Goal: Task Accomplishment & Management: Use online tool/utility

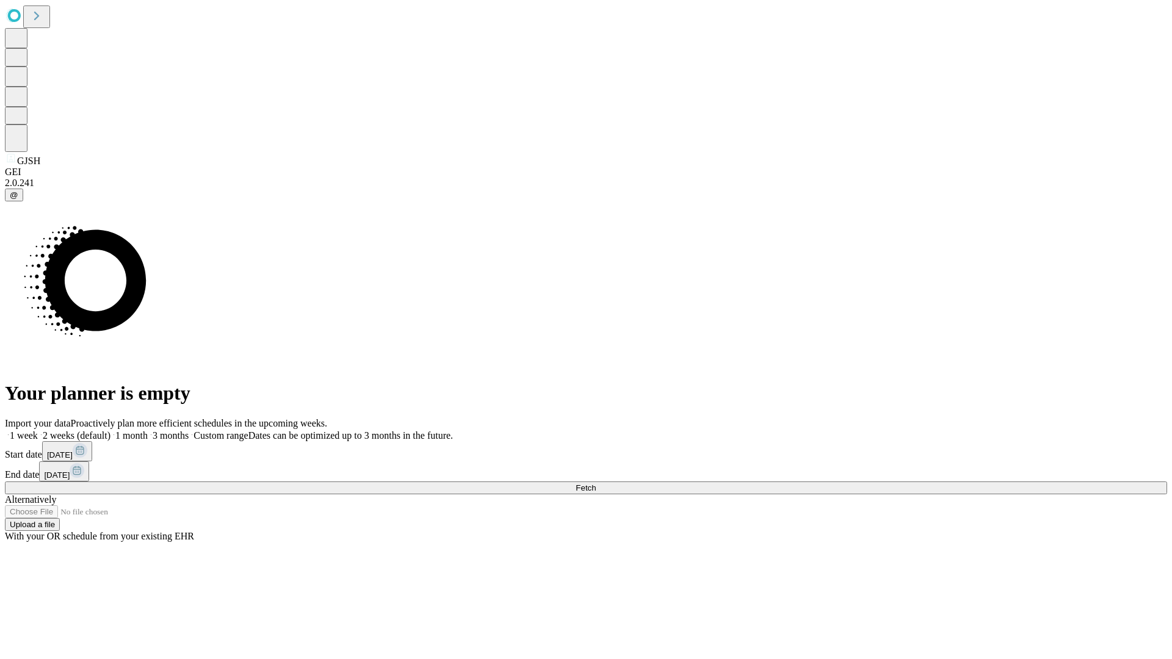
click at [596, 483] on span "Fetch" at bounding box center [586, 487] width 20 height 9
